Goal: Transaction & Acquisition: Purchase product/service

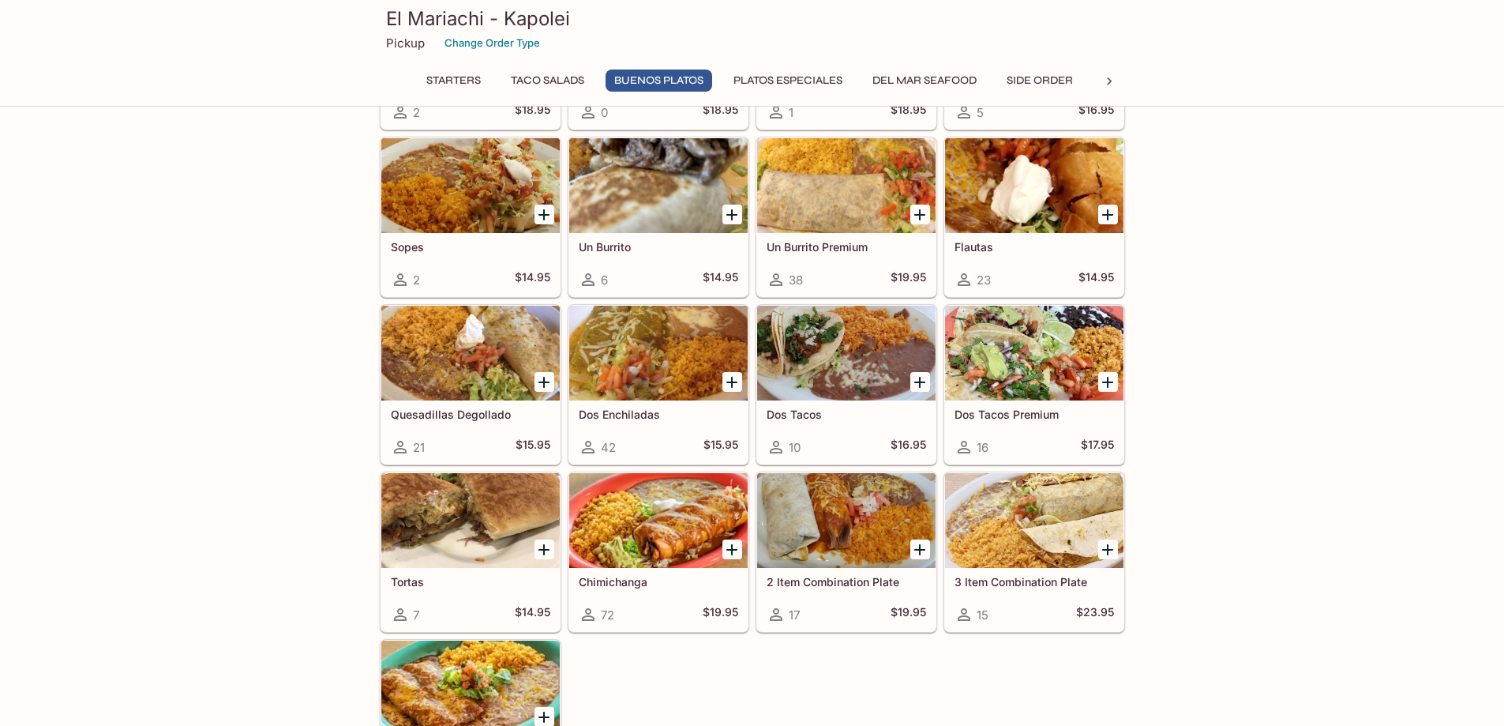
scroll to position [1184, 0]
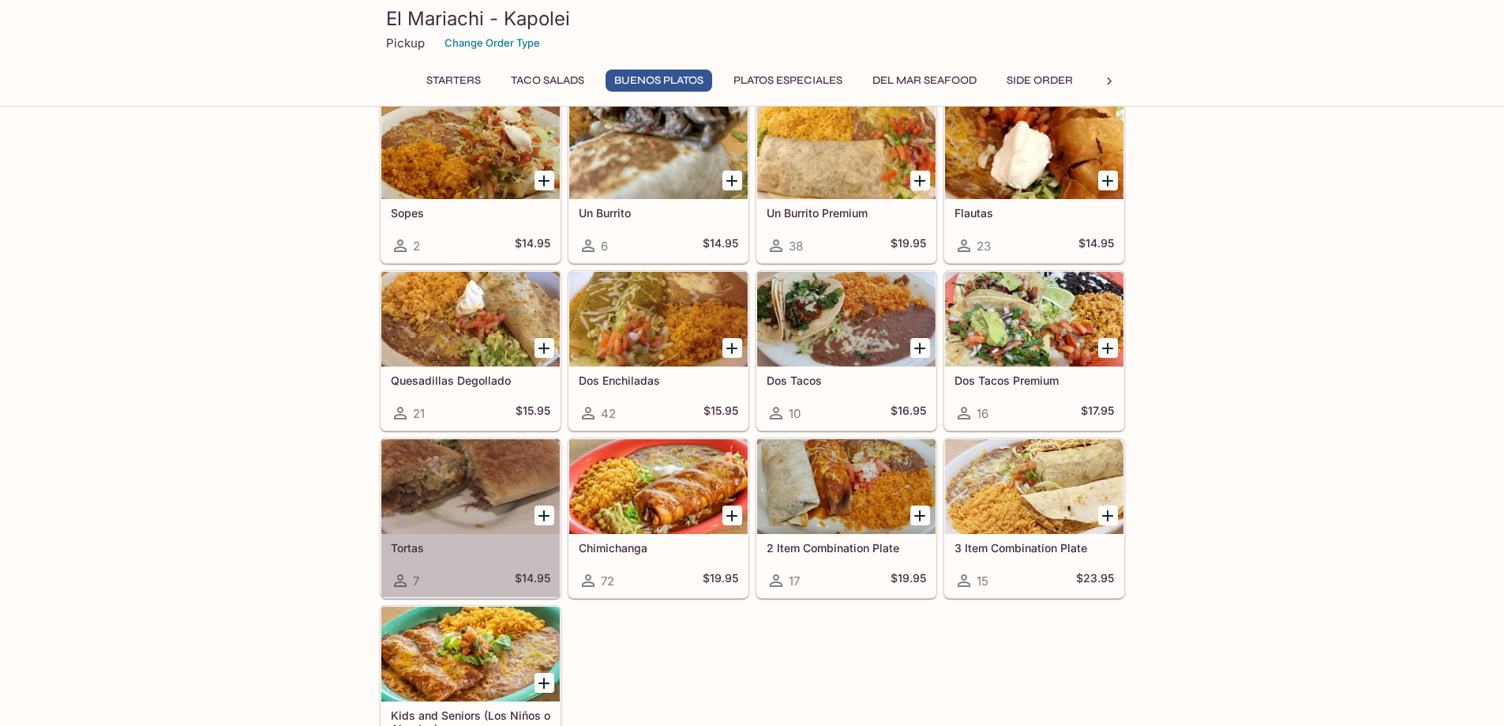
click at [504, 471] on div at bounding box center [470, 486] width 178 height 95
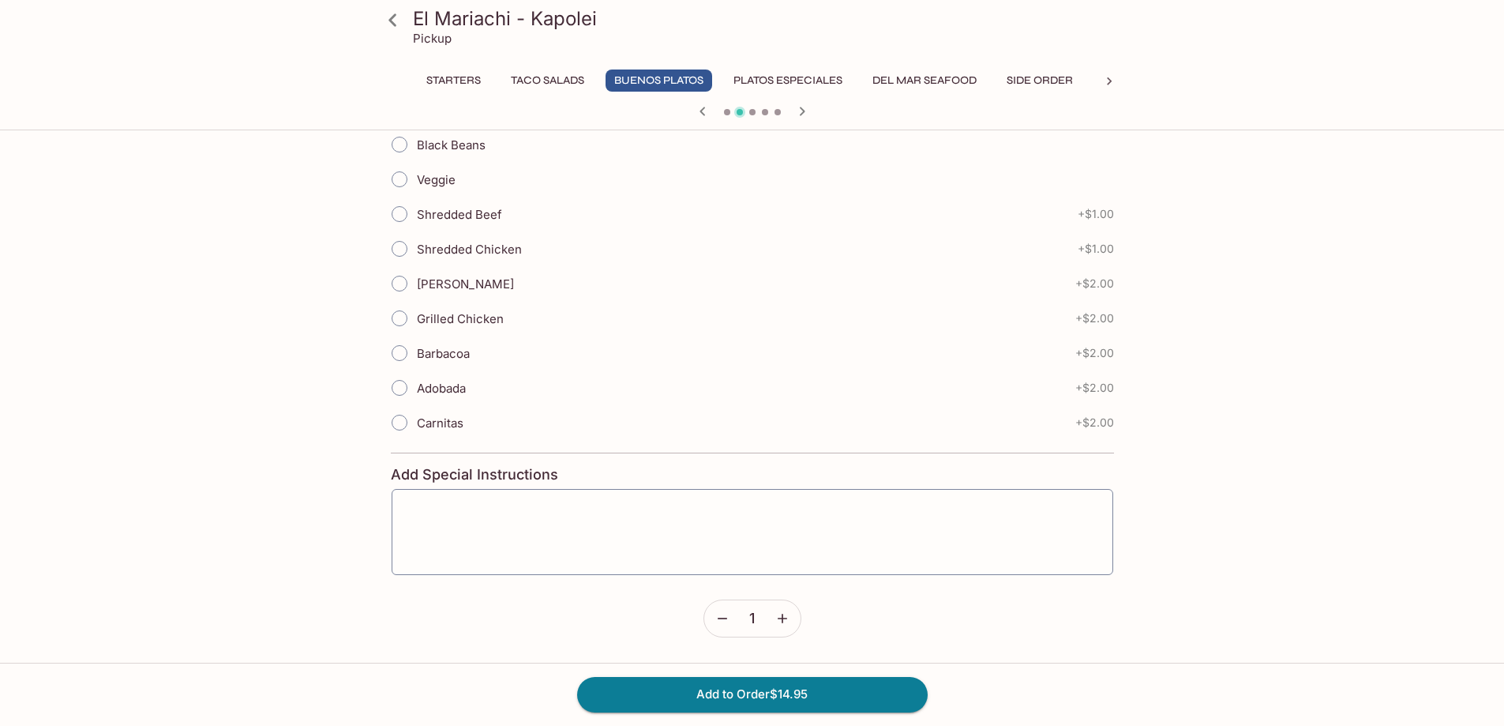
scroll to position [422, 0]
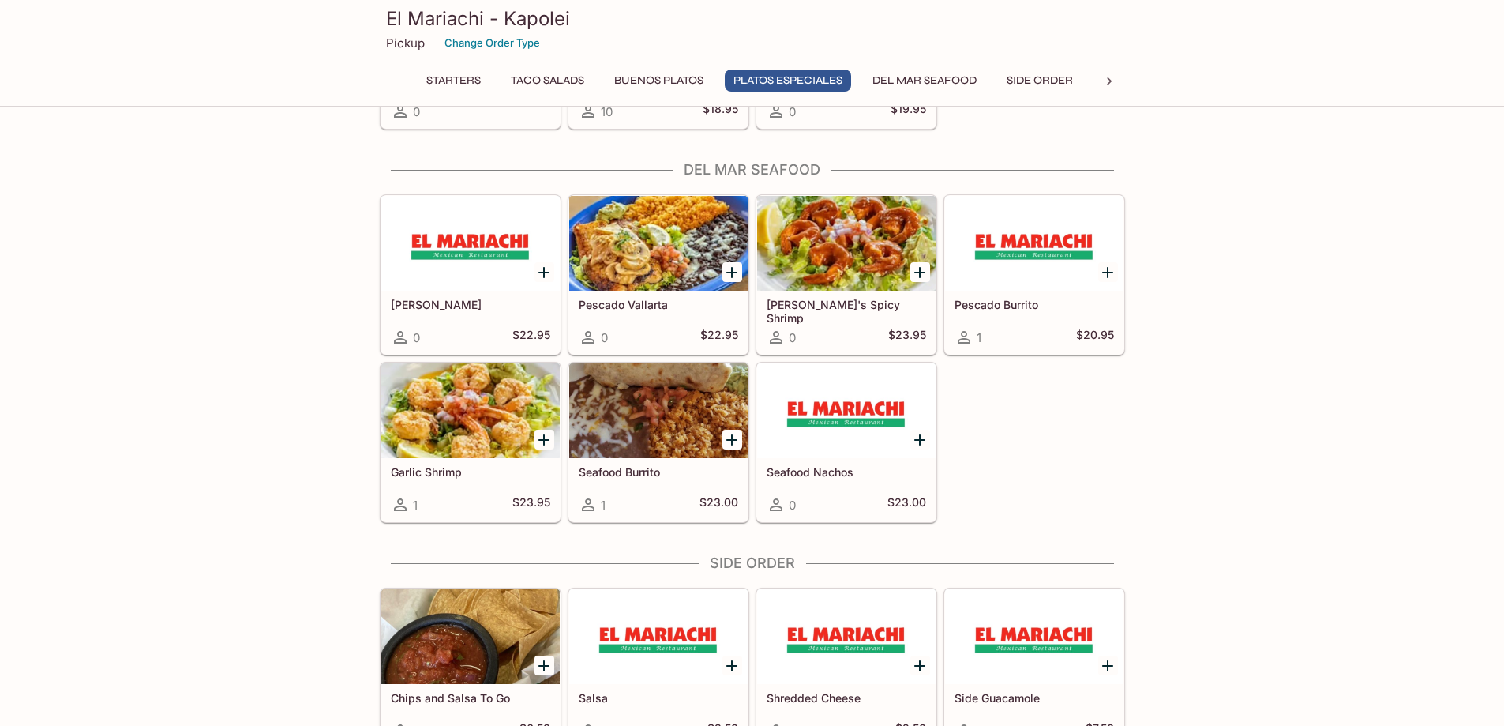
scroll to position [2551, 0]
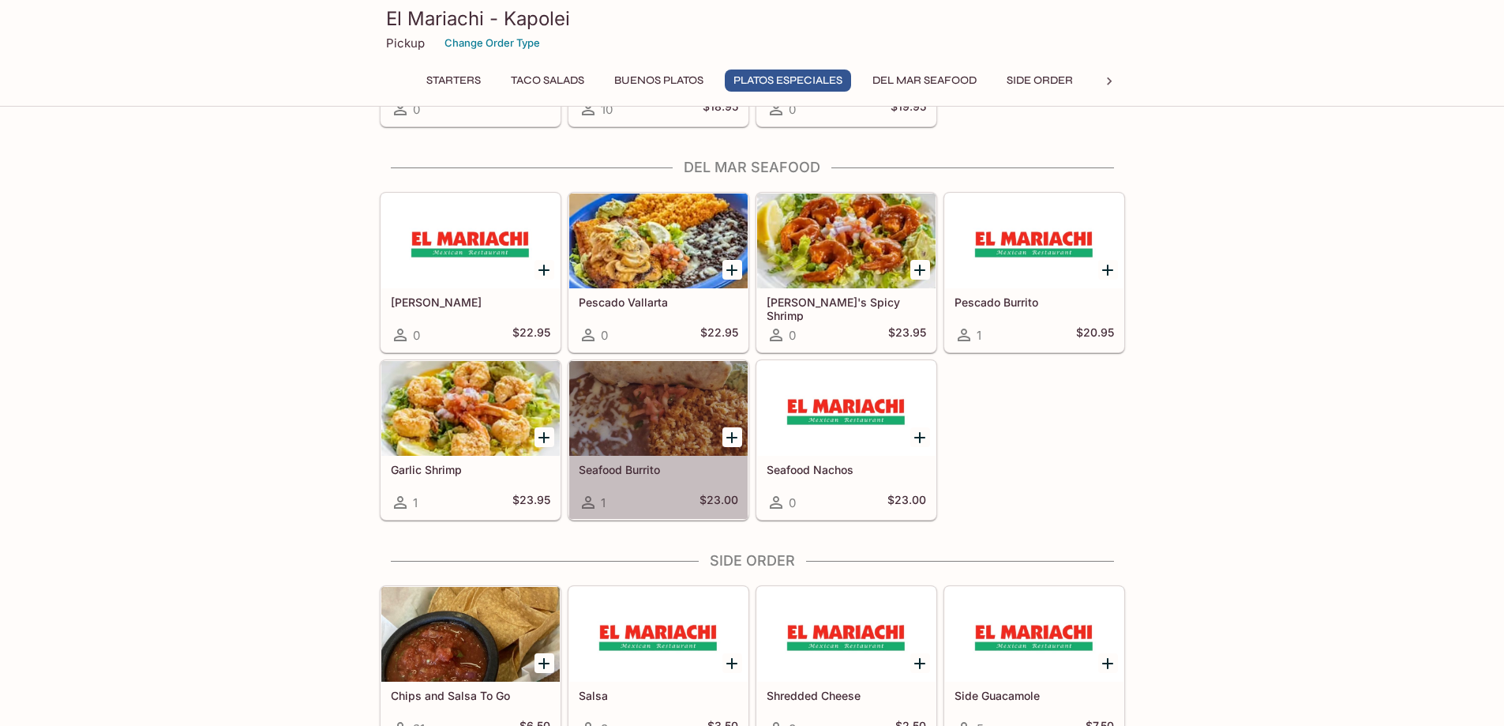
click at [642, 466] on h5 "Seafood Burrito" at bounding box center [659, 469] width 160 height 13
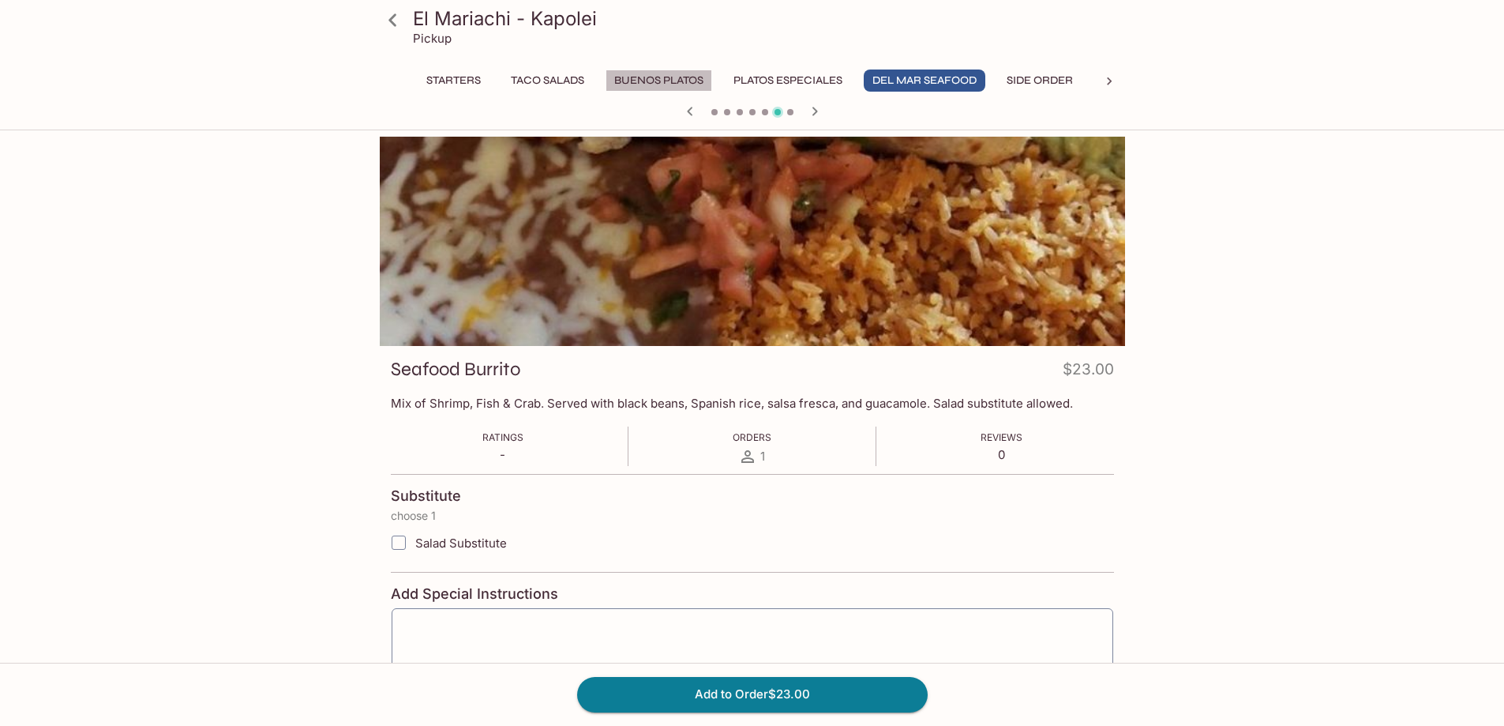
click at [655, 77] on button "Buenos Platos" at bounding box center [659, 80] width 107 height 22
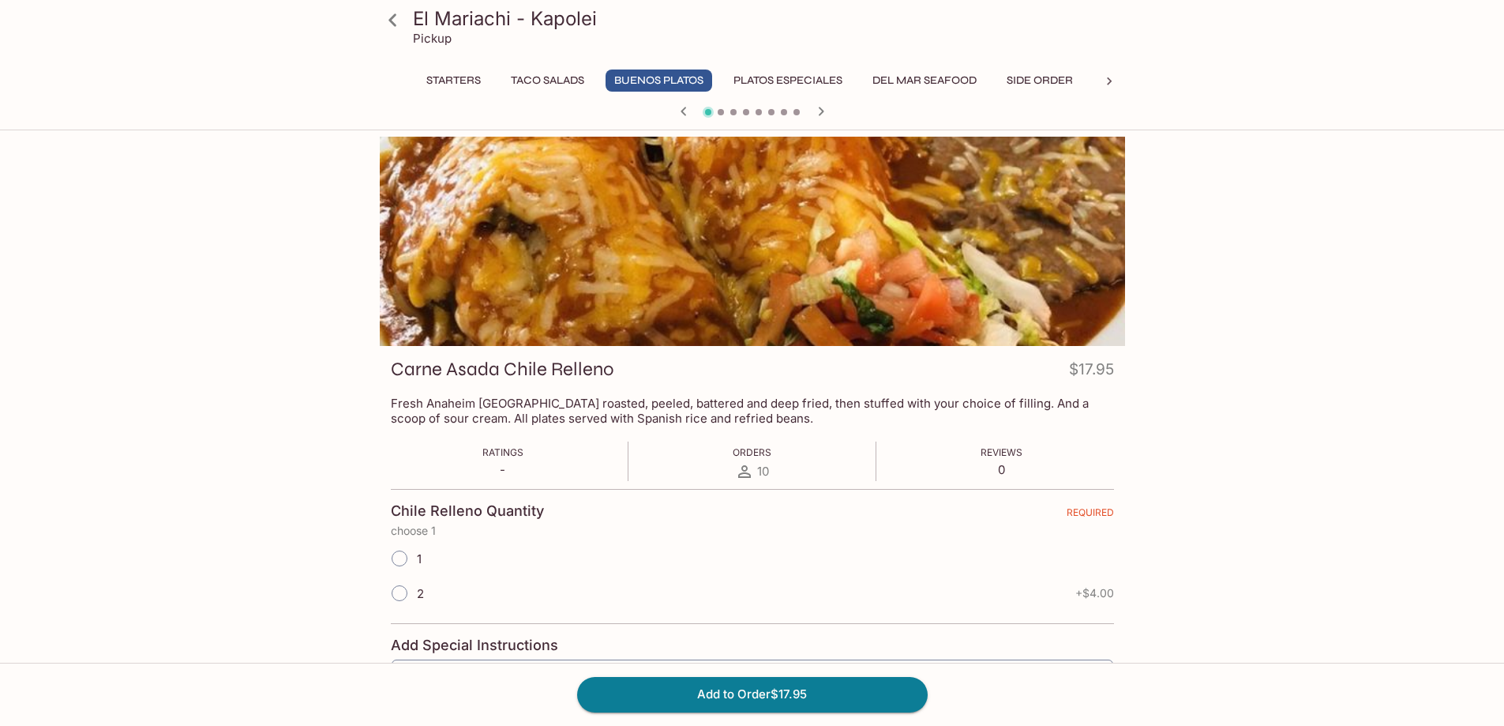
click at [540, 71] on button "Taco Salads" at bounding box center [547, 80] width 91 height 22
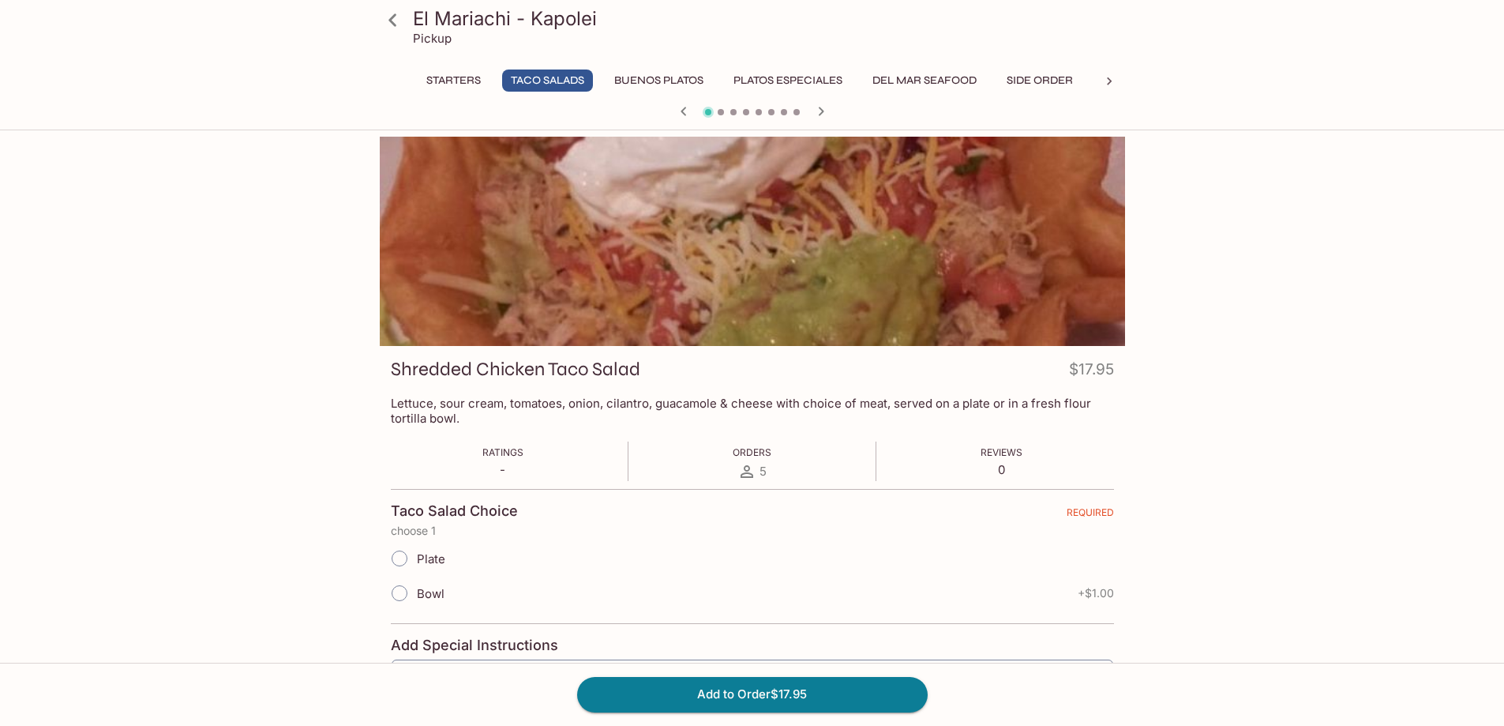
click at [463, 81] on button "Starters" at bounding box center [454, 80] width 72 height 22
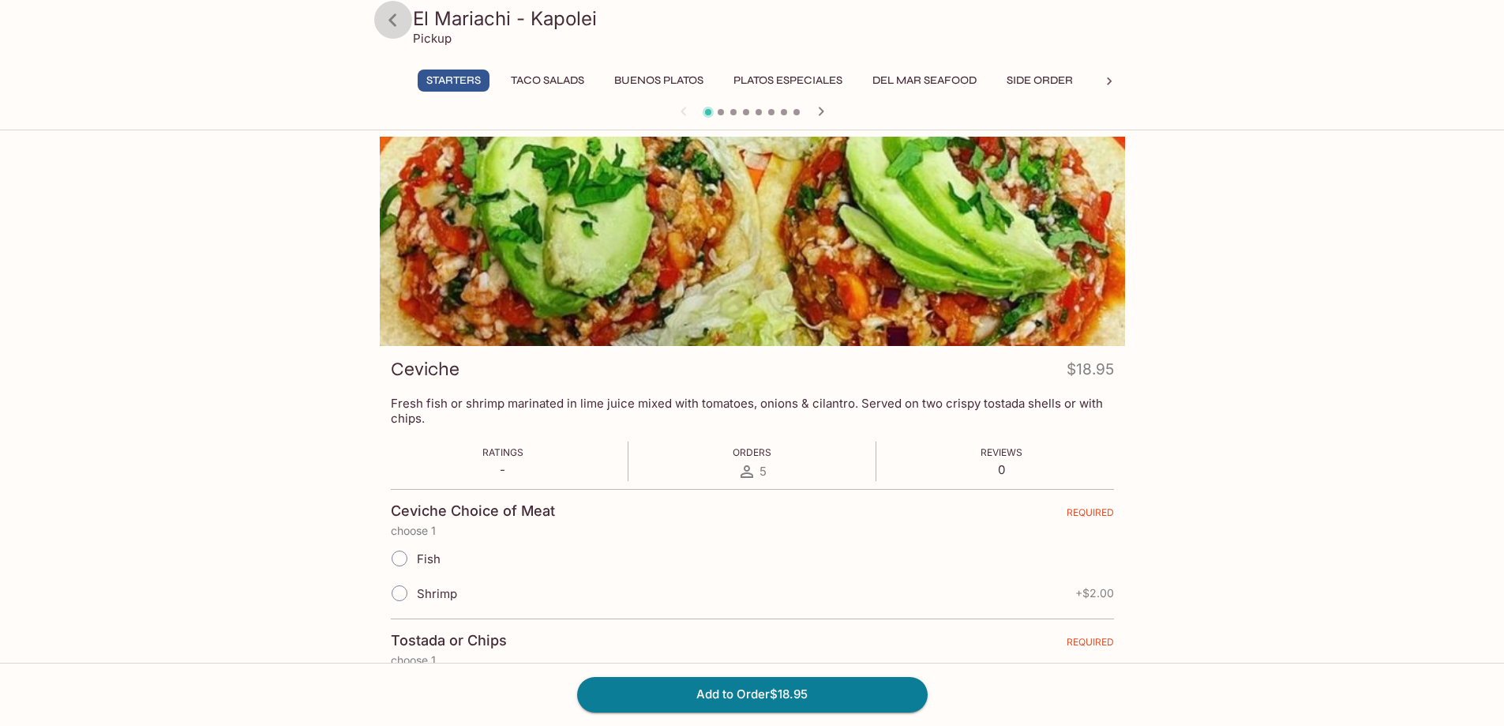
click at [396, 21] on icon at bounding box center [393, 20] width 28 height 28
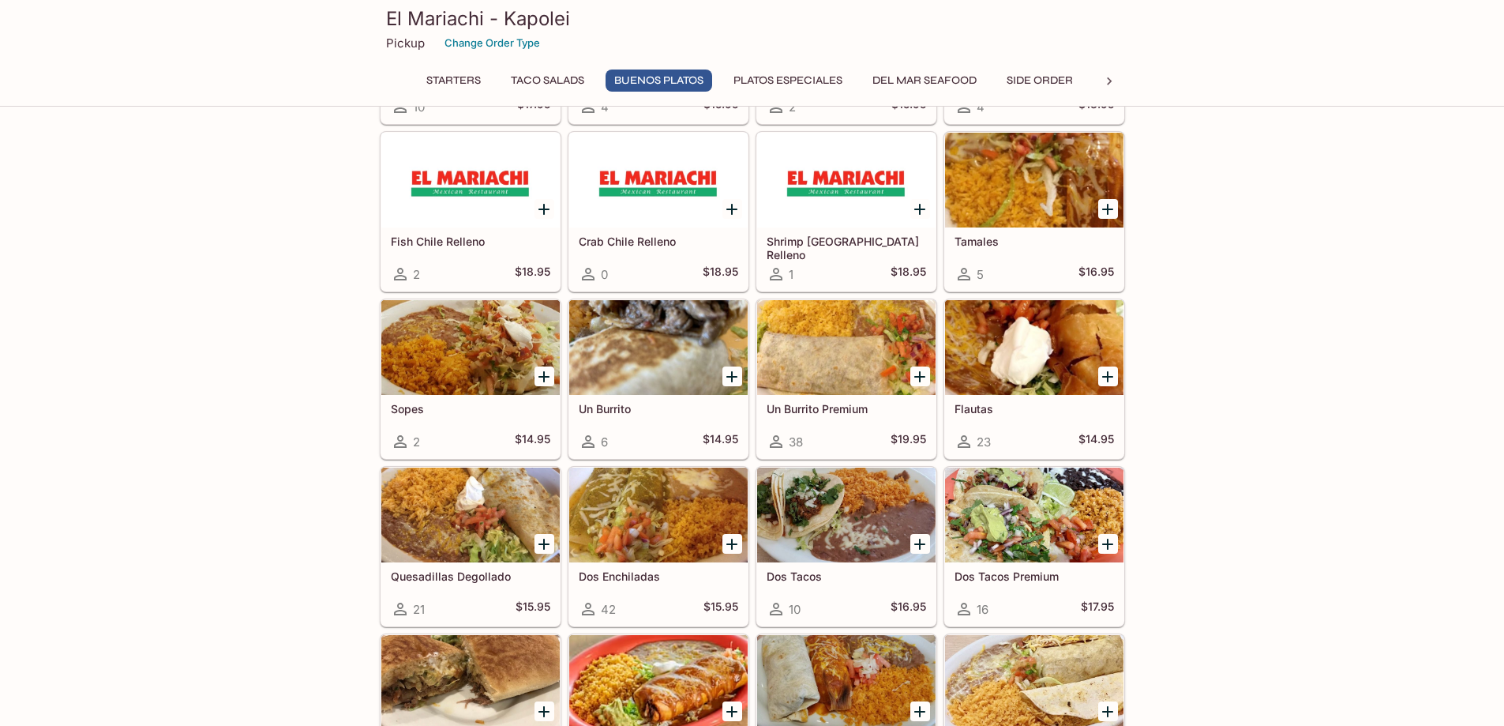
scroll to position [1027, 0]
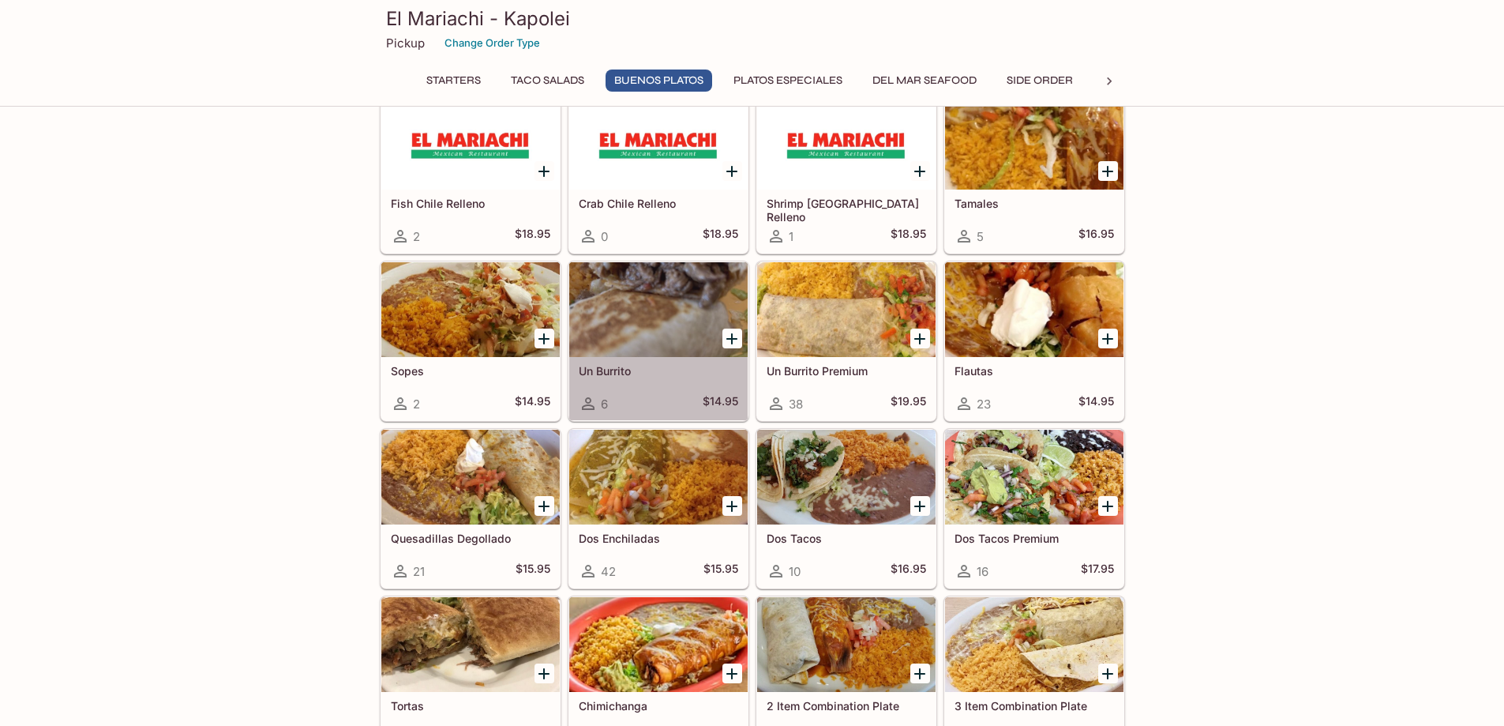
click at [670, 310] on div at bounding box center [658, 309] width 178 height 95
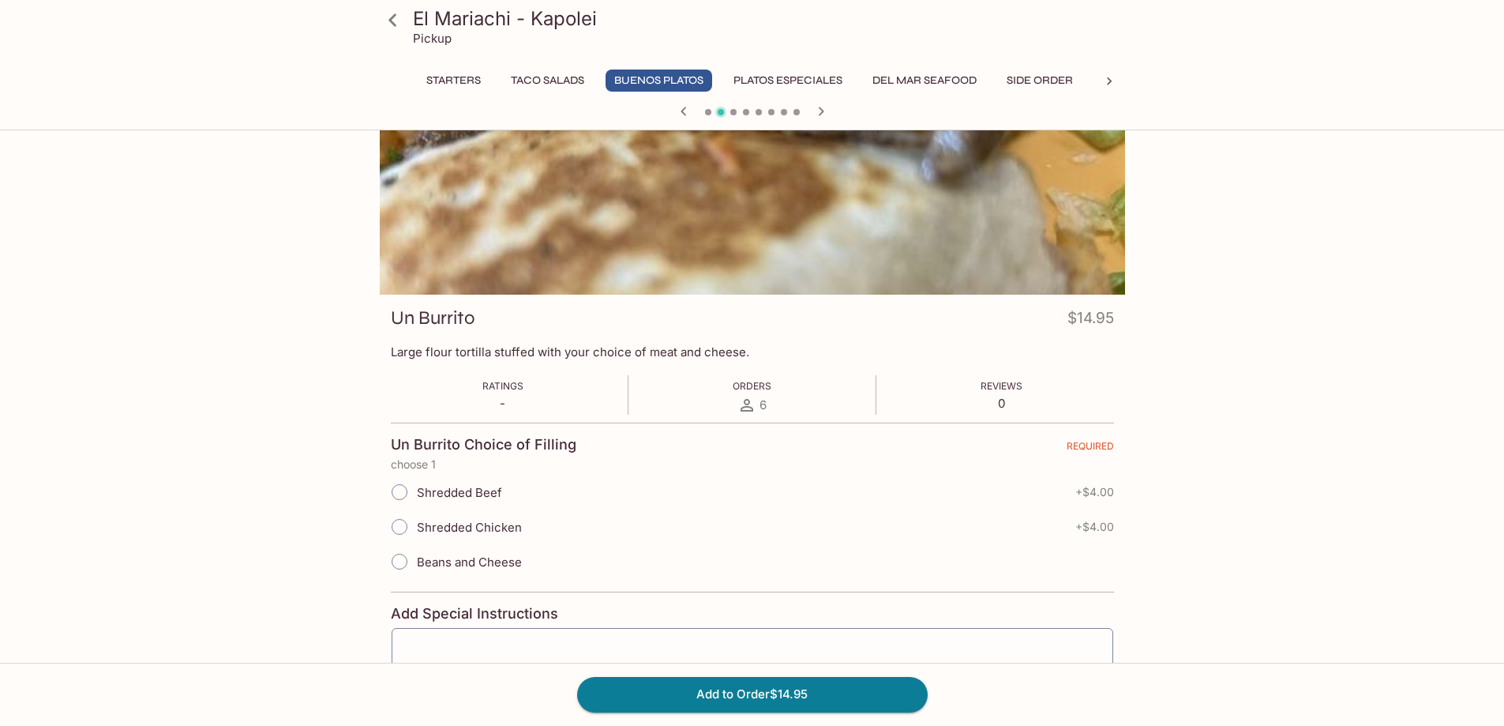
scroll to position [79, 0]
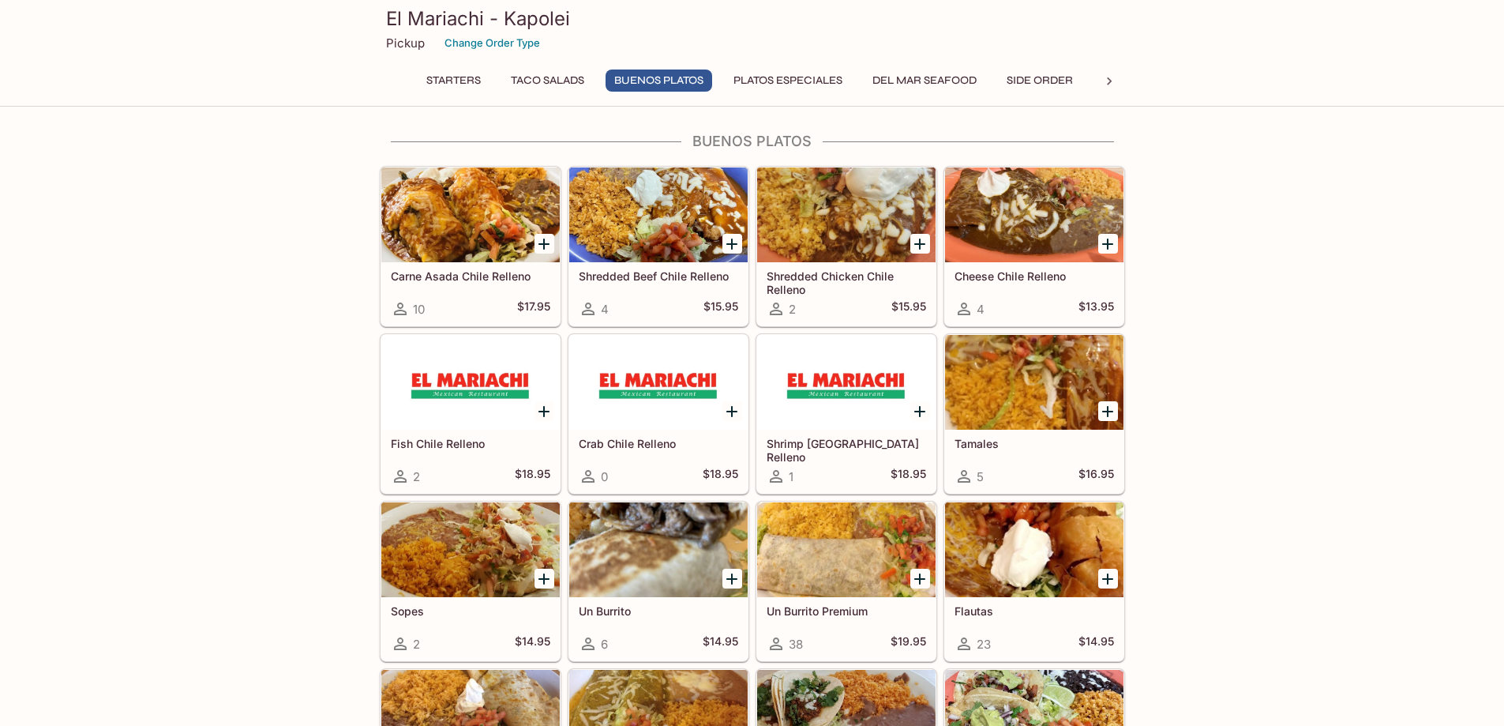
scroll to position [814, 0]
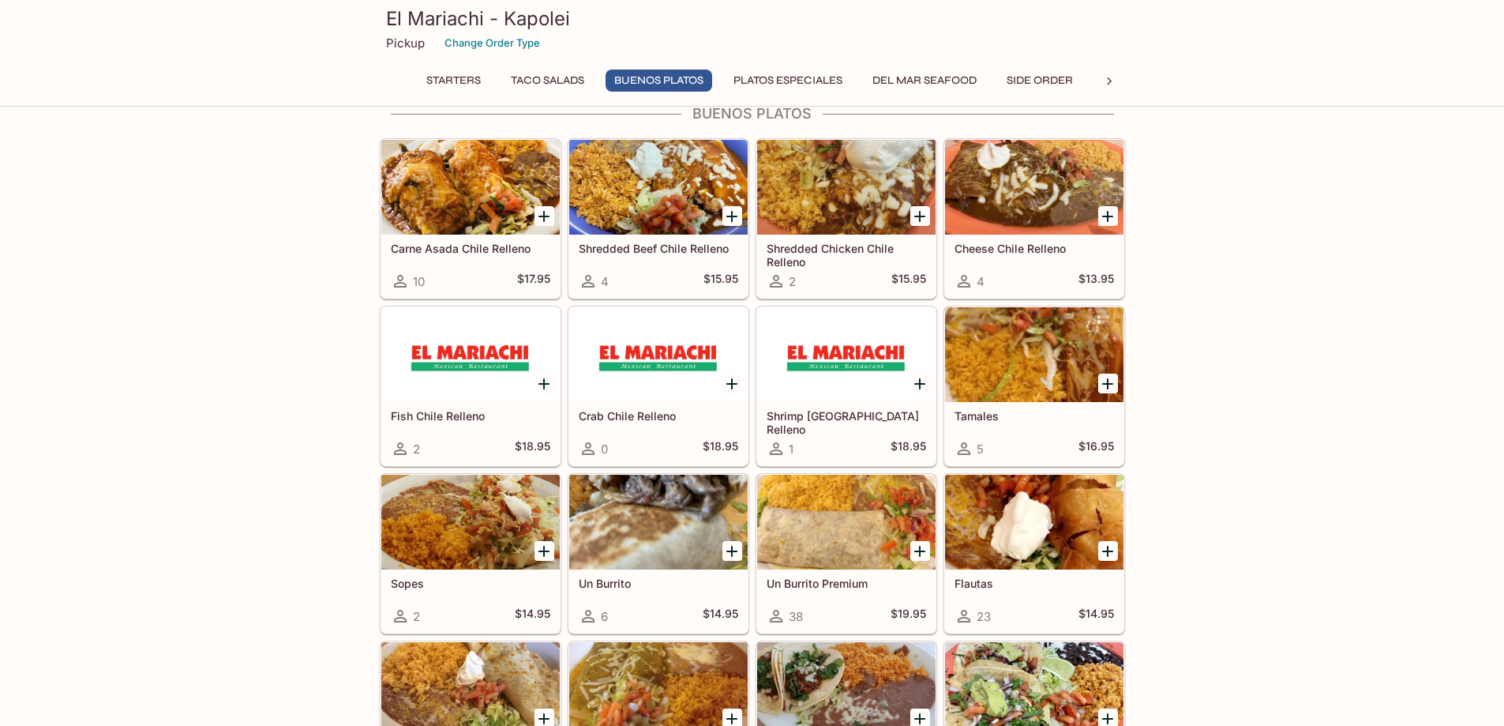
click at [854, 573] on div "Un Burrito Premium 38 $19.95" at bounding box center [846, 600] width 178 height 63
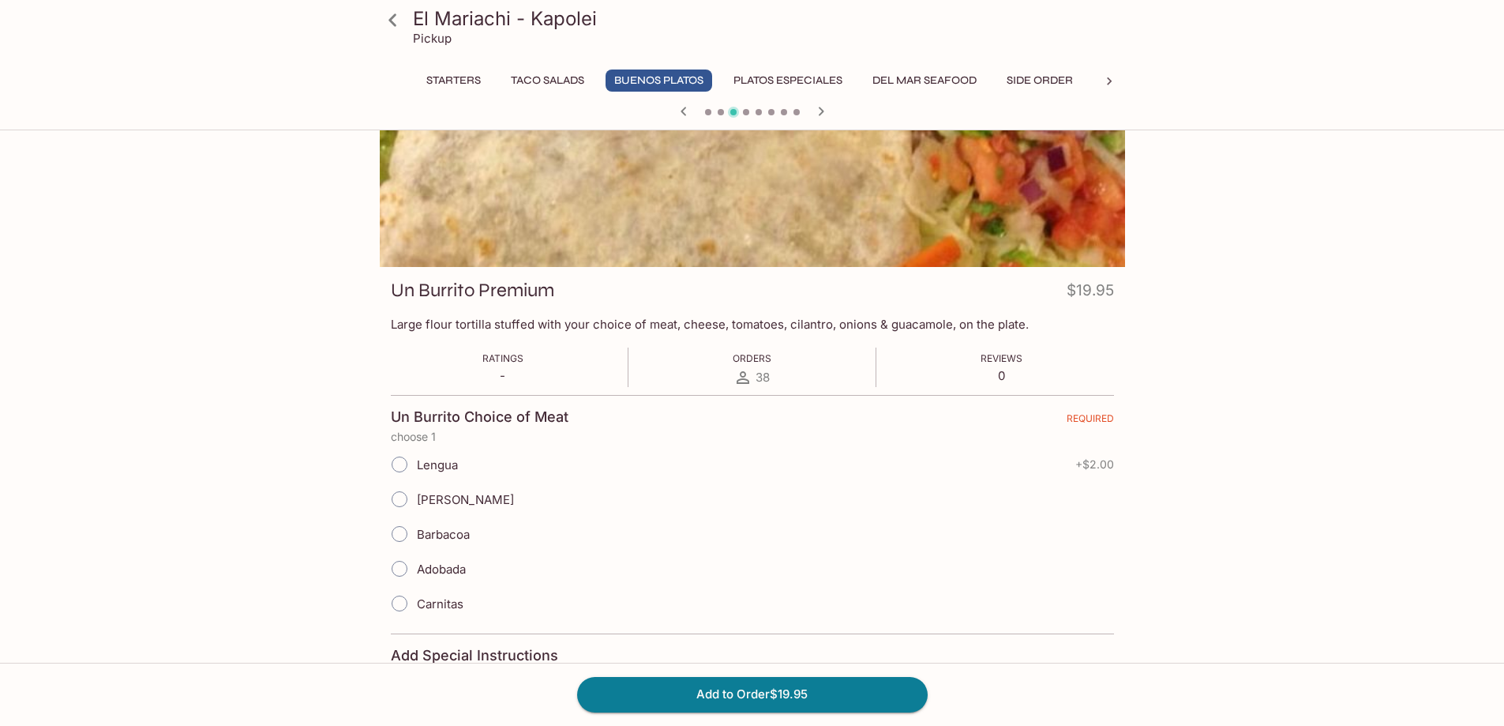
scroll to position [158, 0]
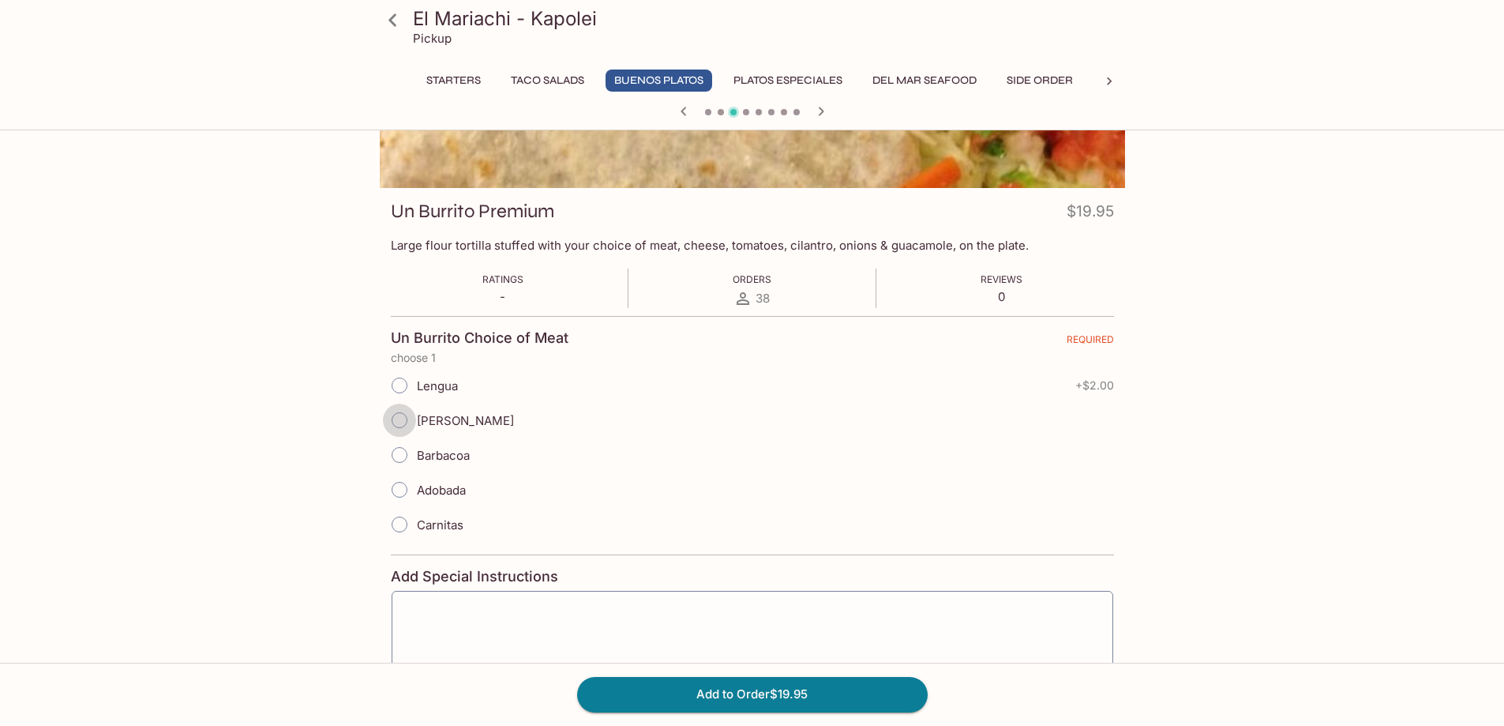
click at [394, 422] on input "[PERSON_NAME]" at bounding box center [399, 420] width 33 height 33
radio input "true"
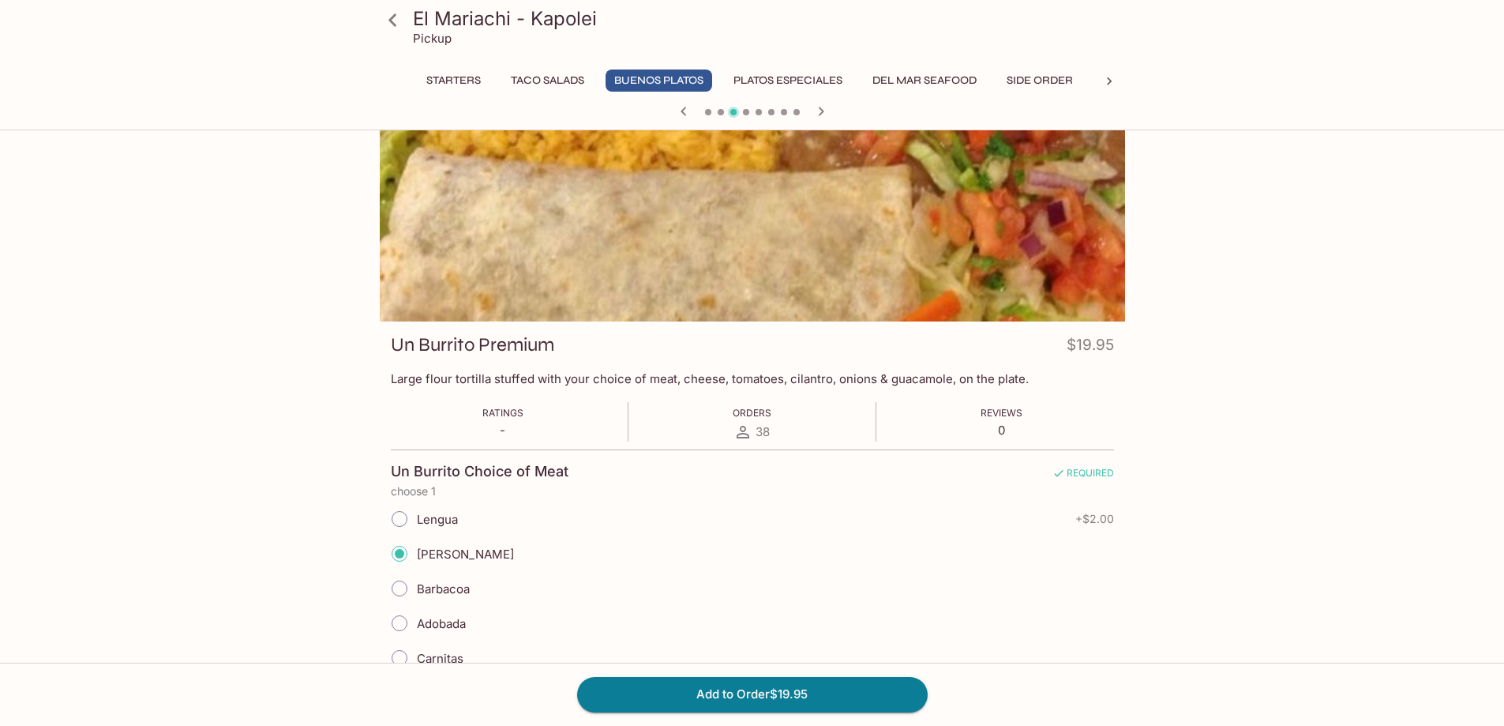
scroll to position [0, 0]
